Goal: Task Accomplishment & Management: Manage account settings

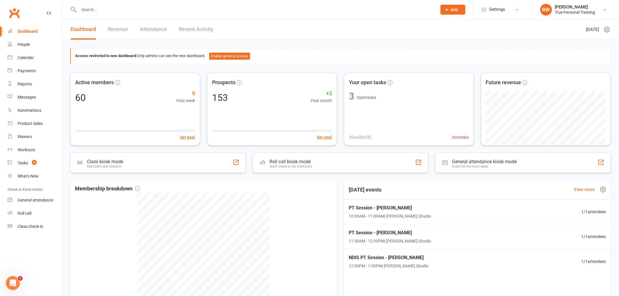
click at [417, 186] on div "[DATE] events View more" at bounding box center [477, 190] width 276 height 20
click at [26, 61] on link "Calendar" at bounding box center [35, 57] width 54 height 13
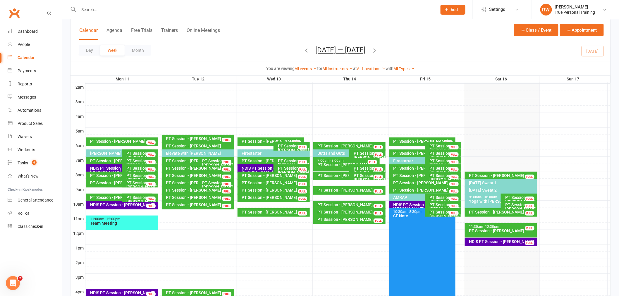
scroll to position [65, 0]
click at [514, 212] on div "PT Session - [PERSON_NAME]" at bounding box center [502, 212] width 67 height 4
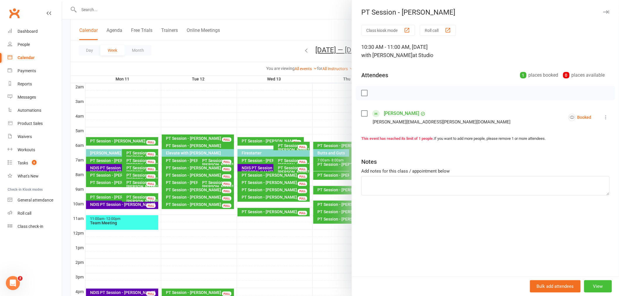
click at [595, 286] on button "View" at bounding box center [598, 286] width 28 height 12
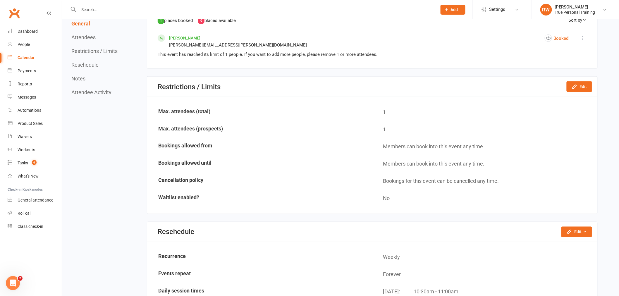
scroll to position [325, 0]
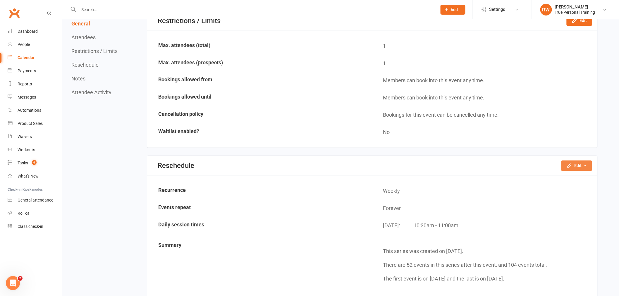
click at [567, 163] on button "Edit" at bounding box center [577, 166] width 31 height 11
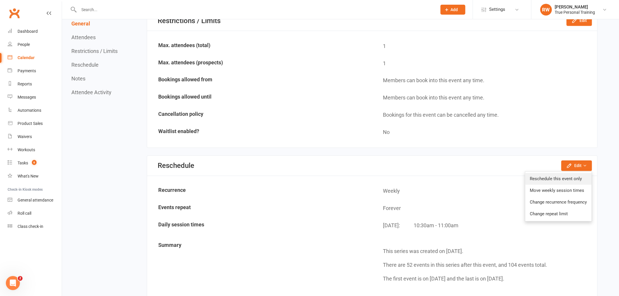
click at [566, 176] on link "Reschedule this event only" at bounding box center [559, 179] width 66 height 12
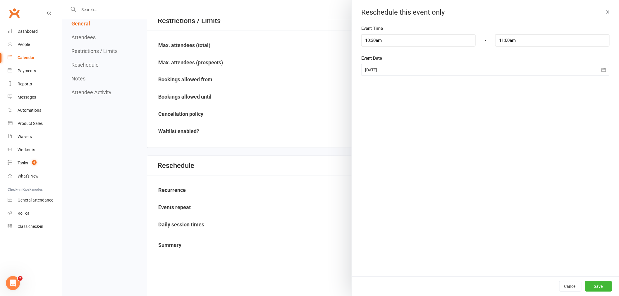
click at [383, 69] on div at bounding box center [485, 70] width 248 height 12
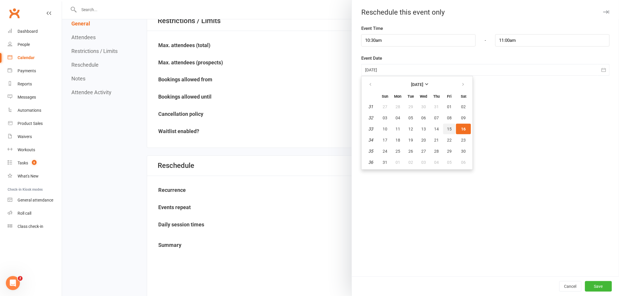
click at [444, 130] on button "15" at bounding box center [449, 129] width 12 height 11
type input "[DATE]"
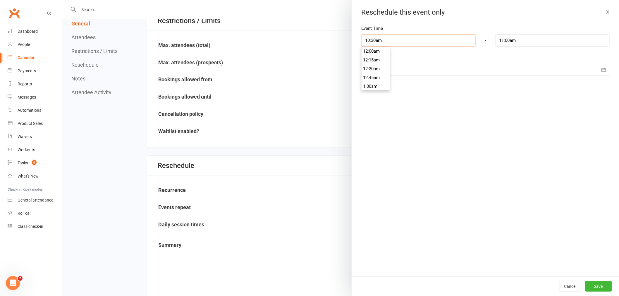
click at [377, 43] on input "10:30am" at bounding box center [418, 40] width 114 height 12
type input "9:00am"
type input "9:30am"
click at [374, 56] on li "9:00am" at bounding box center [376, 59] width 28 height 9
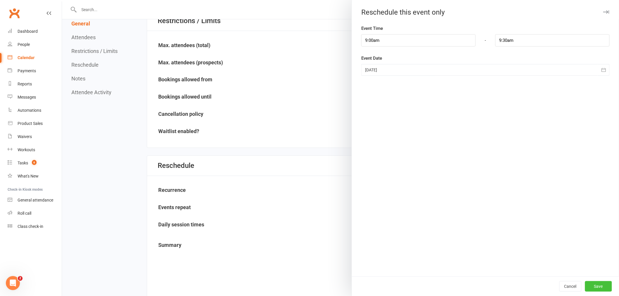
click at [596, 285] on button "Save" at bounding box center [598, 286] width 27 height 11
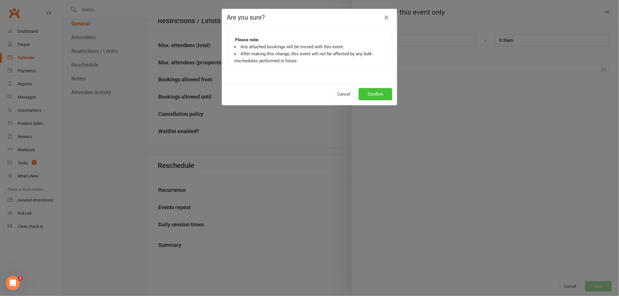
click at [373, 91] on button "Confirm" at bounding box center [376, 94] width 34 height 12
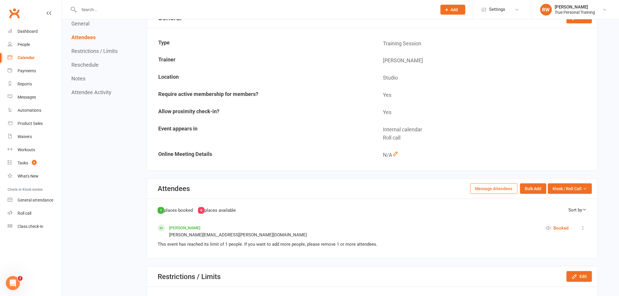
scroll to position [0, 0]
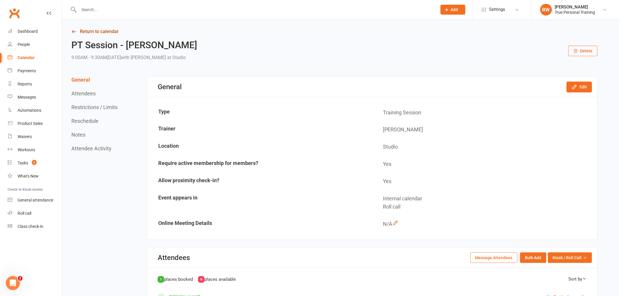
click at [120, 31] on link "Return to calendar" at bounding box center [334, 32] width 526 height 8
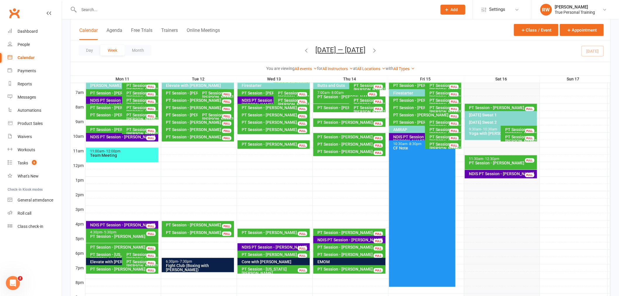
scroll to position [97, 0]
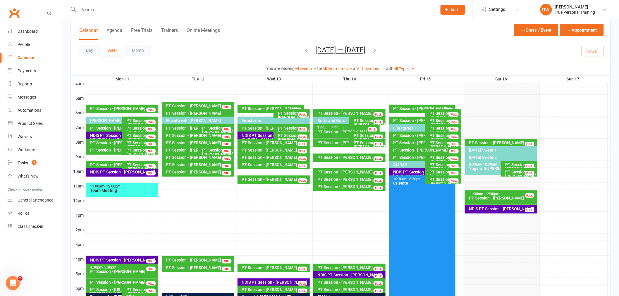
click at [514, 164] on div "PT Session - [PERSON_NAME]" at bounding box center [520, 167] width 31 height 8
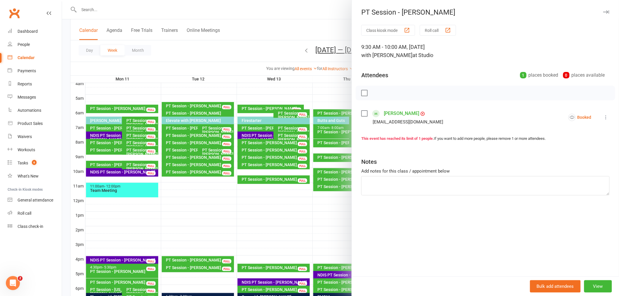
click at [603, 11] on icon "button" at bounding box center [606, 12] width 6 height 4
